Goal: Navigation & Orientation: Find specific page/section

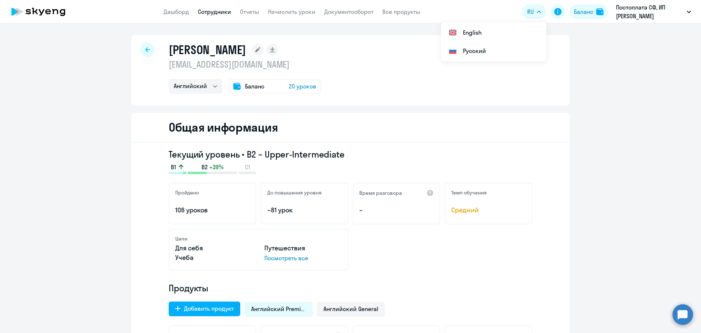
select select "english"
click at [241, 11] on link "Отчеты" at bounding box center [249, 11] width 19 height 7
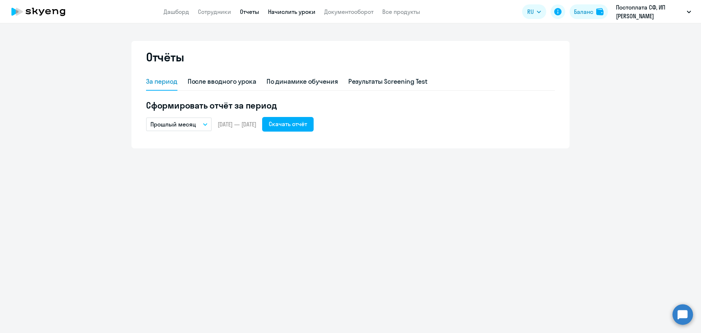
click at [285, 13] on link "Начислить уроки" at bounding box center [291, 11] width 47 height 7
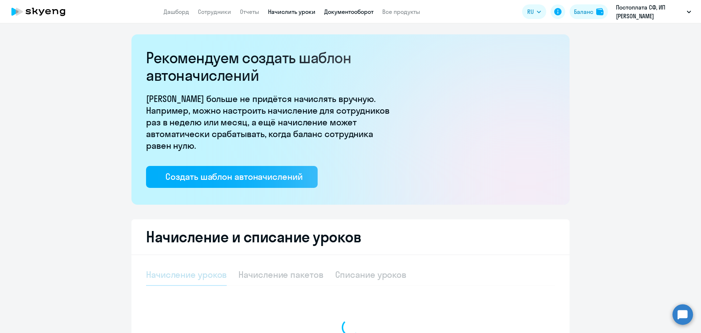
click at [346, 11] on link "Документооборот" at bounding box center [348, 11] width 49 height 7
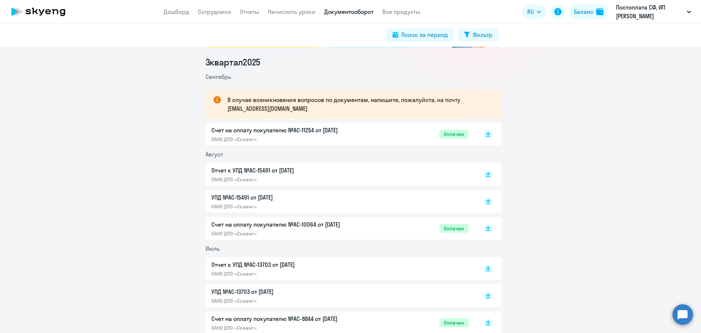
scroll to position [166, 0]
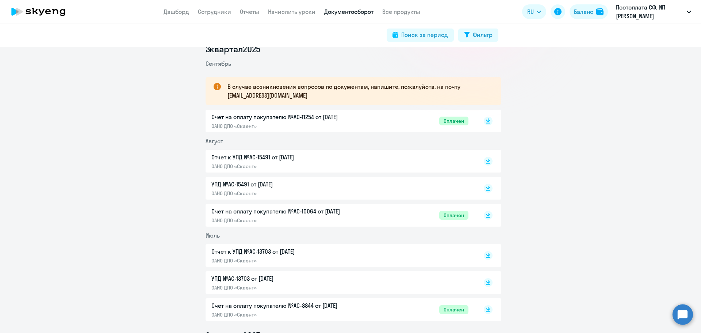
drag, startPoint x: 320, startPoint y: 78, endPoint x: 305, endPoint y: 43, distance: 38.2
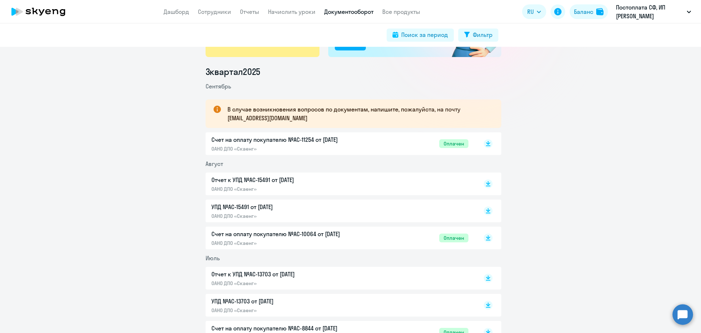
click at [351, 140] on p "Счет на оплату покупателю №AC-11254 от [DATE]" at bounding box center [288, 139] width 153 height 9
click at [248, 10] on link "Отчеты" at bounding box center [249, 11] width 19 height 7
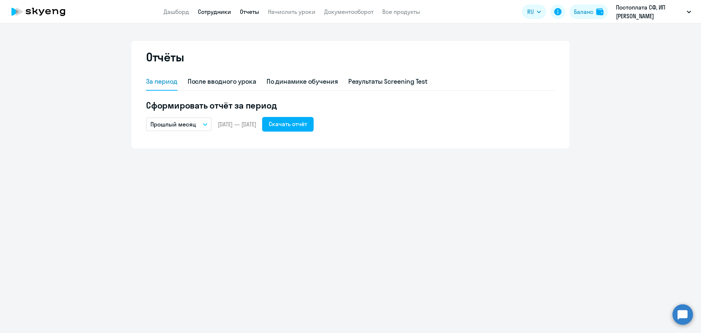
click at [220, 11] on link "Сотрудники" at bounding box center [214, 11] width 33 height 7
select select "30"
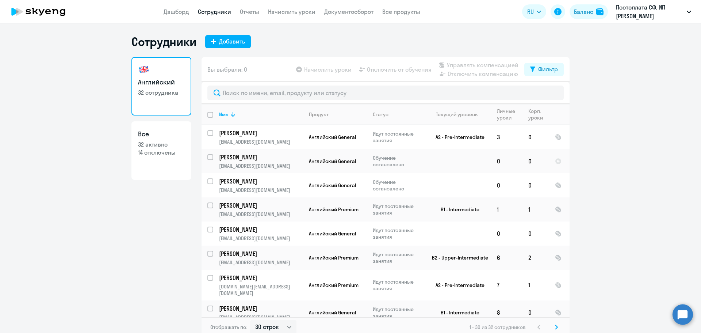
scroll to position [4, 0]
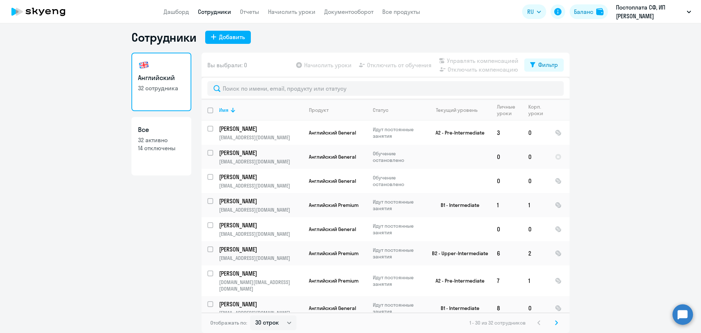
drag, startPoint x: 198, startPoint y: 64, endPoint x: 198, endPoint y: 123, distance: 58.5
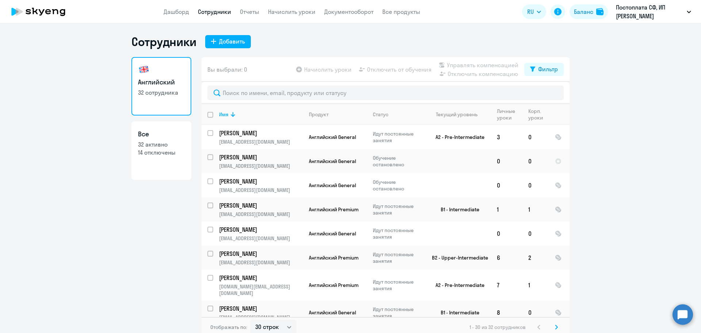
drag, startPoint x: 195, startPoint y: 125, endPoint x: 200, endPoint y: 69, distance: 55.7
